Goal: Task Accomplishment & Management: Manage account settings

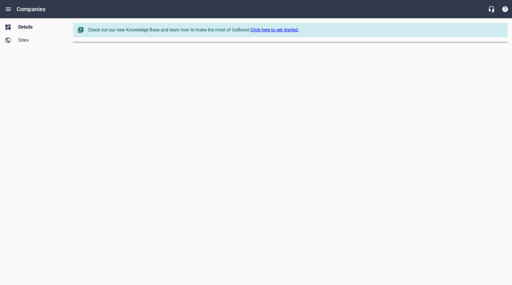
select select "[US_STATE]"
select select "62"
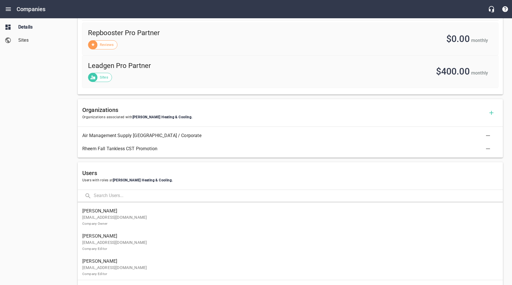
scroll to position [241, 0]
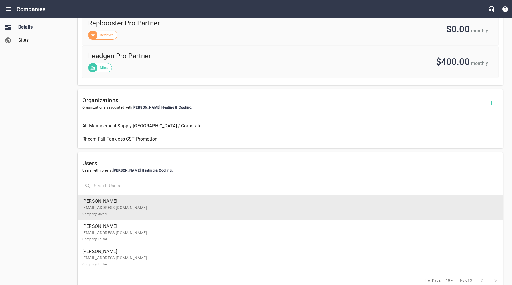
click at [137, 210] on p "[EMAIL_ADDRESS][DOMAIN_NAME] Company Owner" at bounding box center [288, 211] width 412 height 12
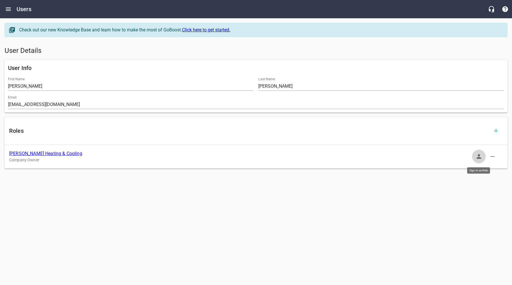
click at [479, 157] on icon "button" at bounding box center [479, 156] width 7 height 7
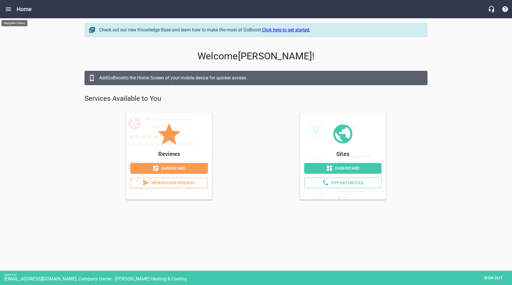
click at [11, 9] on icon "Open drawer" at bounding box center [8, 9] width 7 height 7
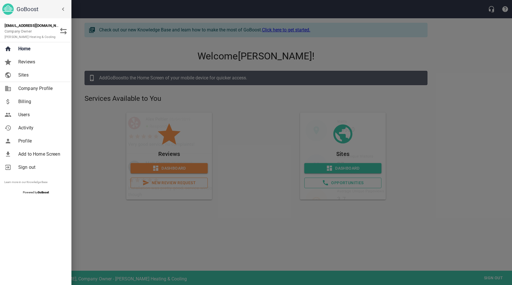
click at [31, 88] on span "Company Profile" at bounding box center [41, 88] width 46 height 7
select select "[US_STATE]"
